Goal: Task Accomplishment & Management: Use online tool/utility

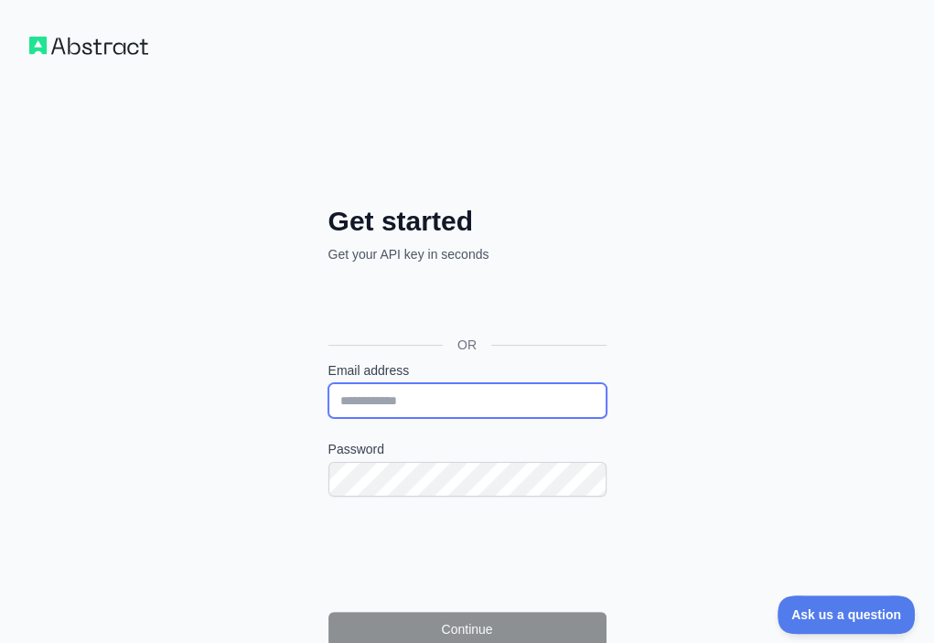
click at [329, 383] on input "Email address" at bounding box center [468, 400] width 278 height 35
paste input "**********"
type input "**********"
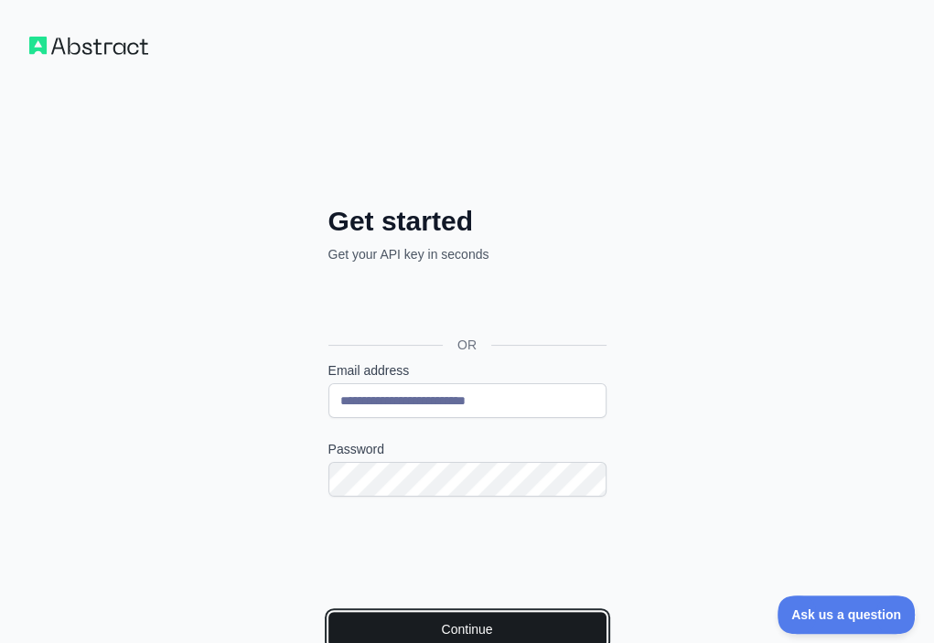
click at [329, 612] on button "Continue" at bounding box center [468, 629] width 278 height 35
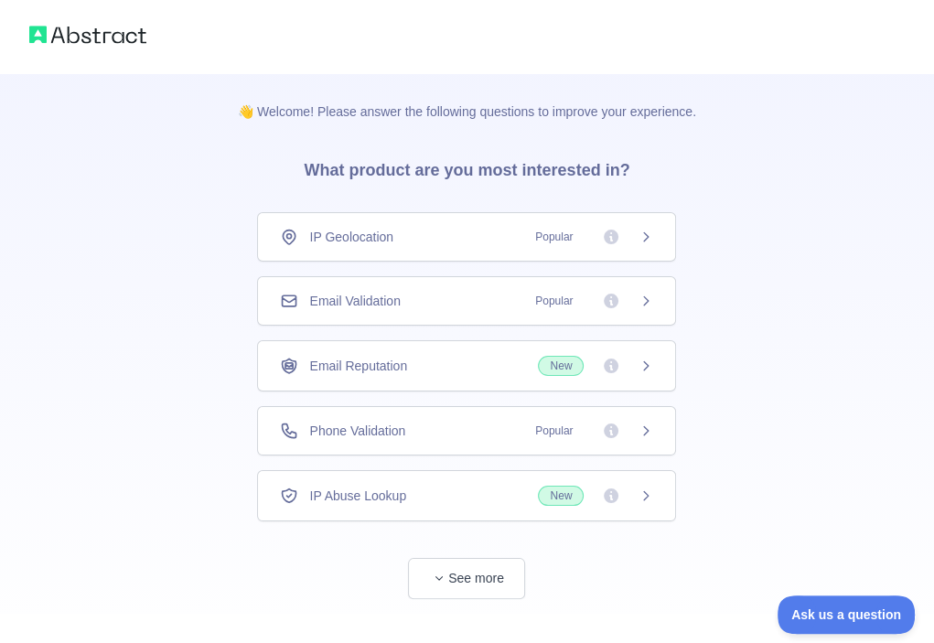
click at [465, 309] on div "Email Validation Popular" at bounding box center [466, 300] width 419 height 49
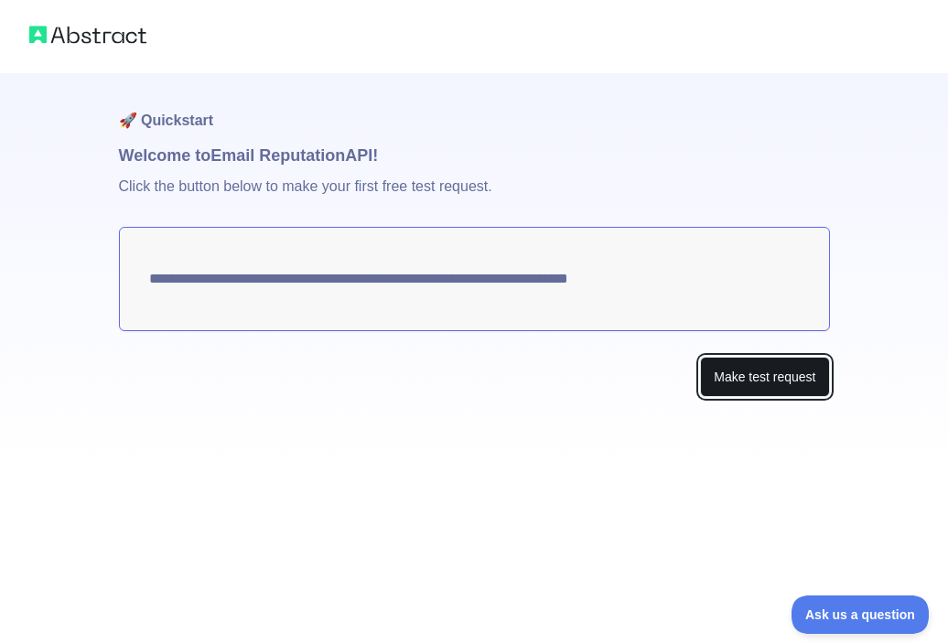
click at [737, 370] on button "Make test request" at bounding box center [764, 377] width 129 height 41
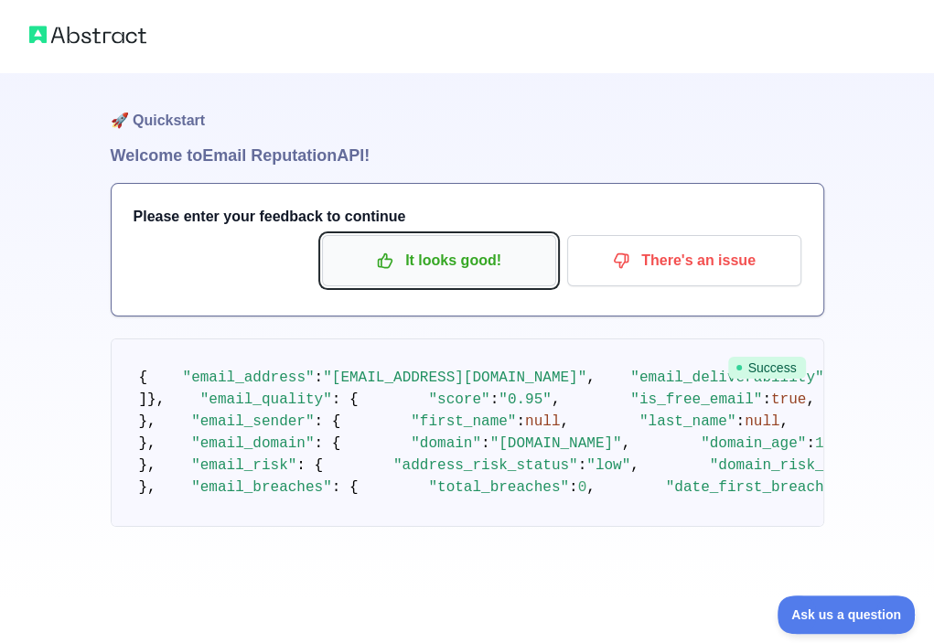
click at [390, 253] on icon "button" at bounding box center [385, 261] width 18 height 18
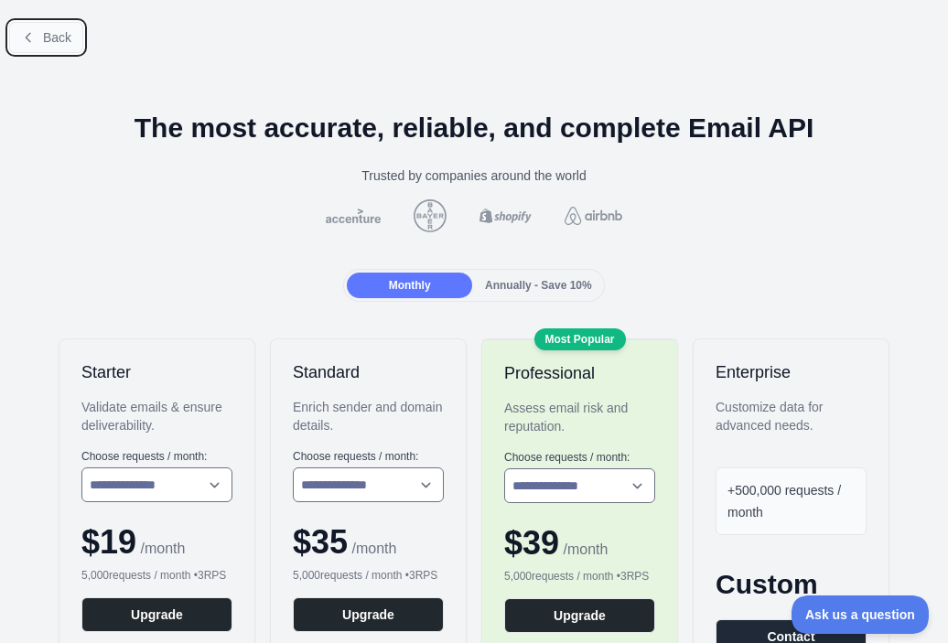
click at [53, 42] on span "Back" at bounding box center [57, 37] width 28 height 15
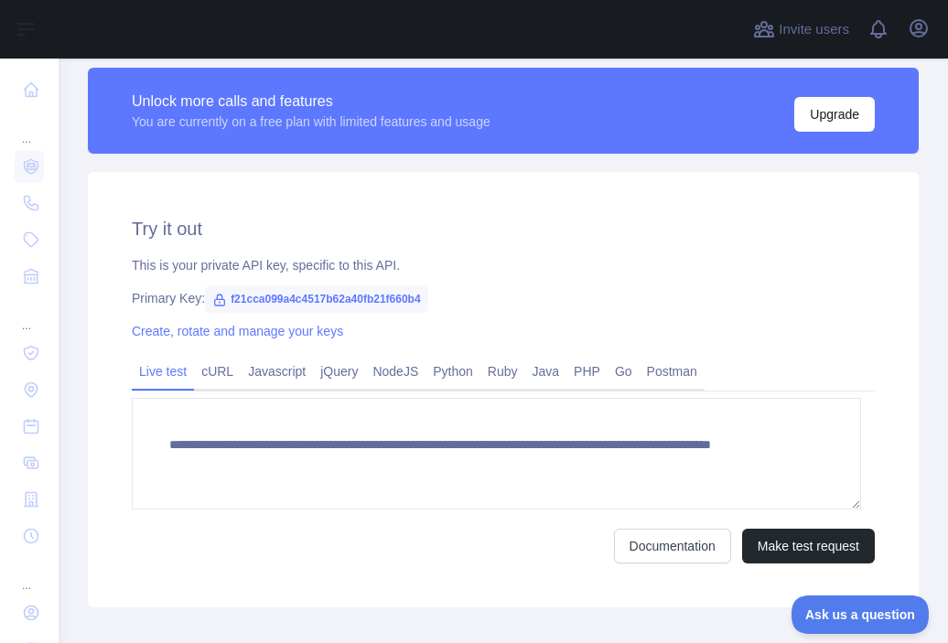
scroll to position [515, 0]
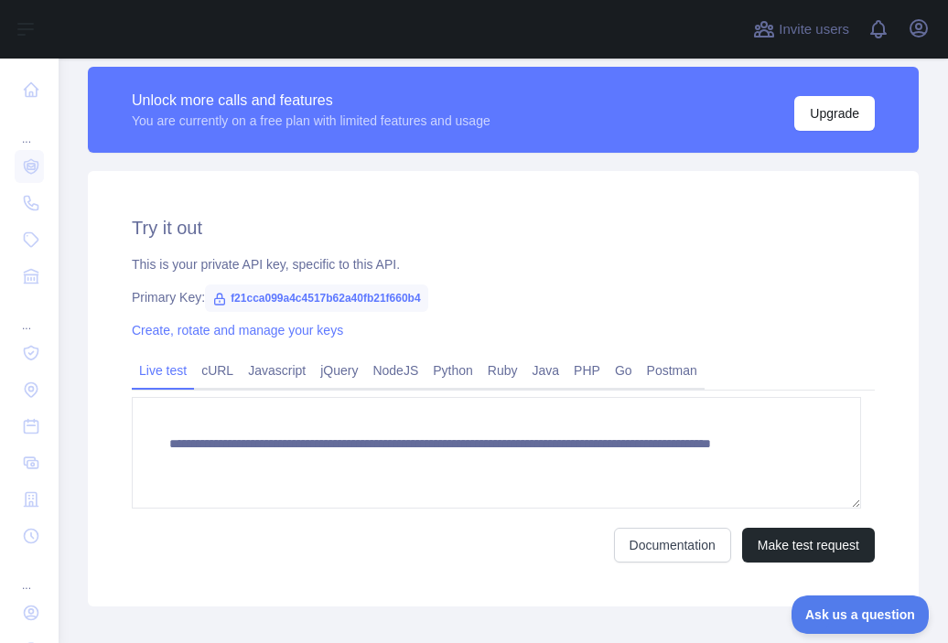
click at [350, 299] on span "f21cca099a4c4517b62a40fb21f660b4" at bounding box center [316, 298] width 223 height 27
copy span "f21cca099a4c4517b62a40fb21f660b4"
